Goal: Information Seeking & Learning: Learn about a topic

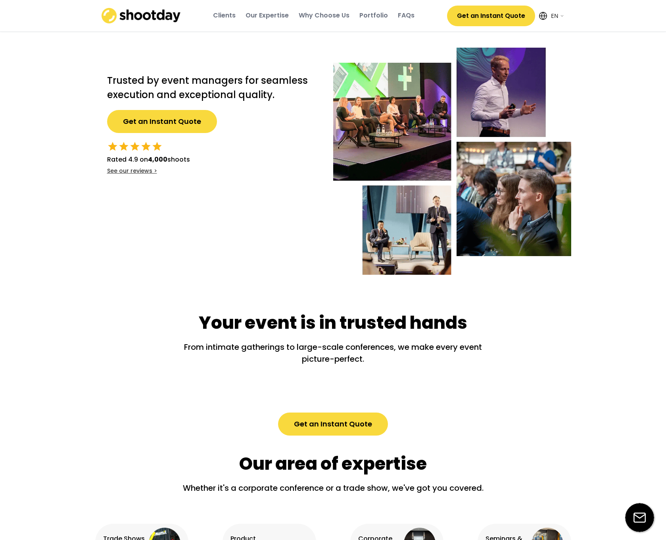
select select ""en""
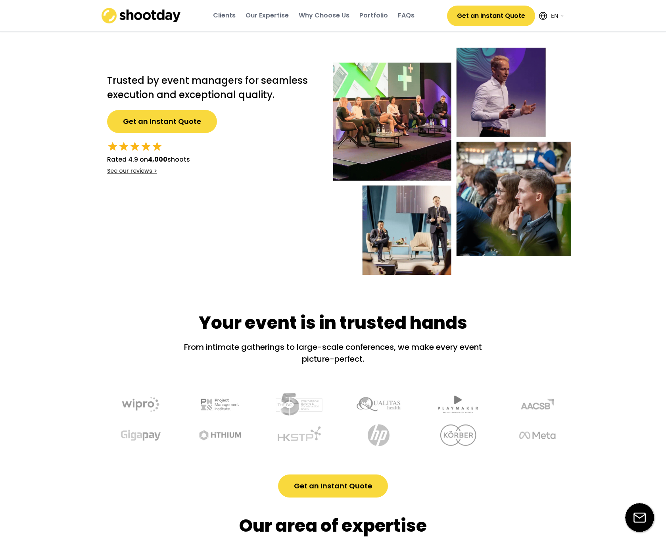
click at [268, 19] on div "Our Expertise" at bounding box center [267, 15] width 43 height 9
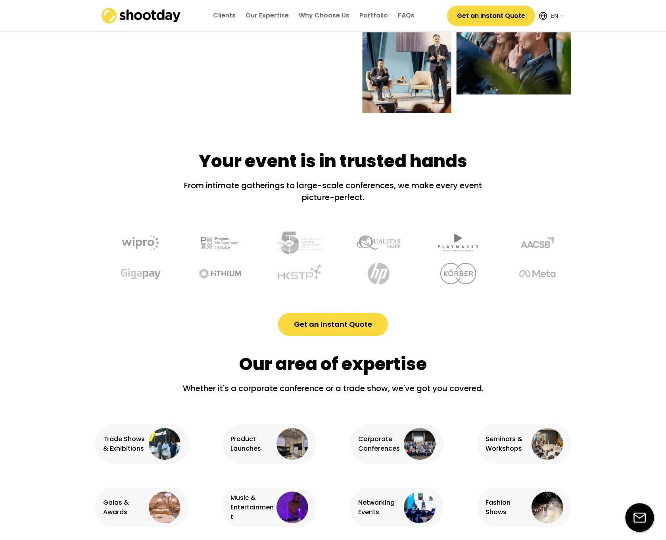
scroll to position [497, 0]
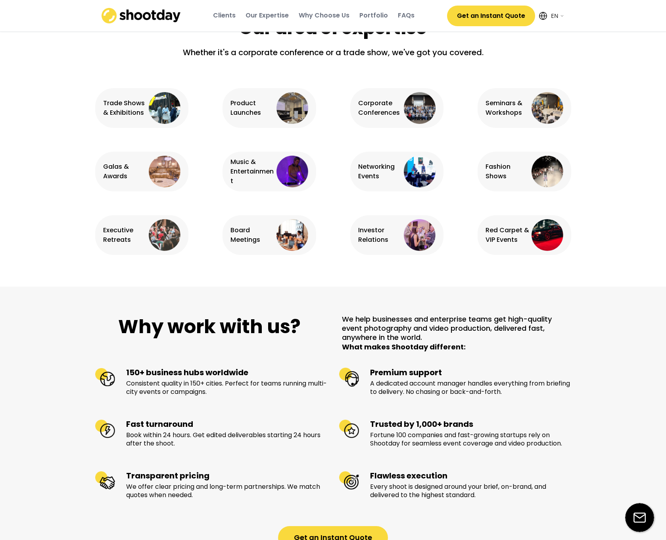
click at [295, 119] on img at bounding box center [293, 108] width 32 height 32
click at [249, 106] on div "Product Launches" at bounding box center [253, 107] width 44 height 19
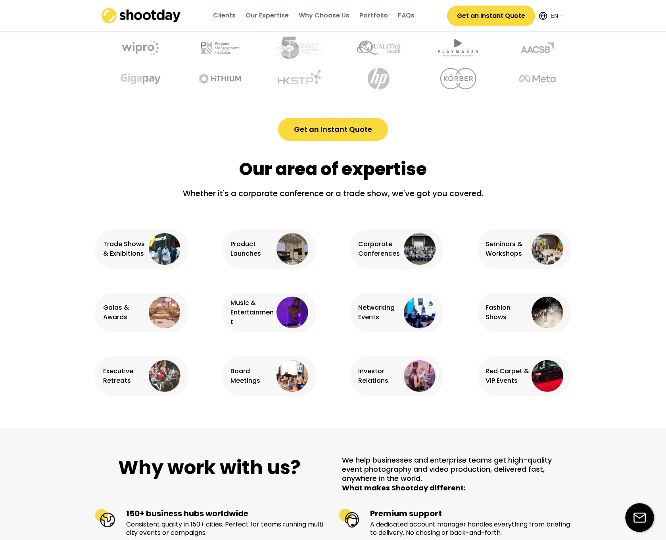
scroll to position [357, 0]
